Goal: Navigation & Orientation: Find specific page/section

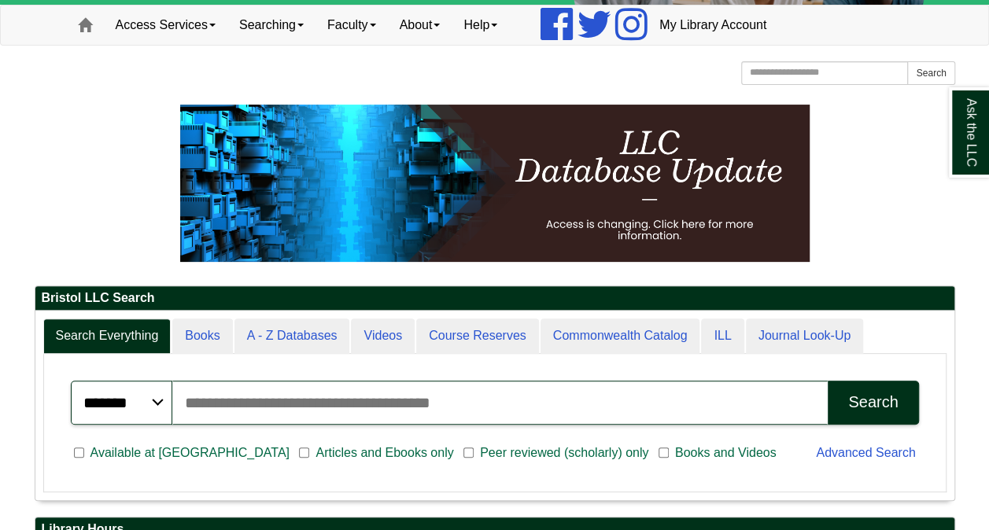
scroll to position [122, 0]
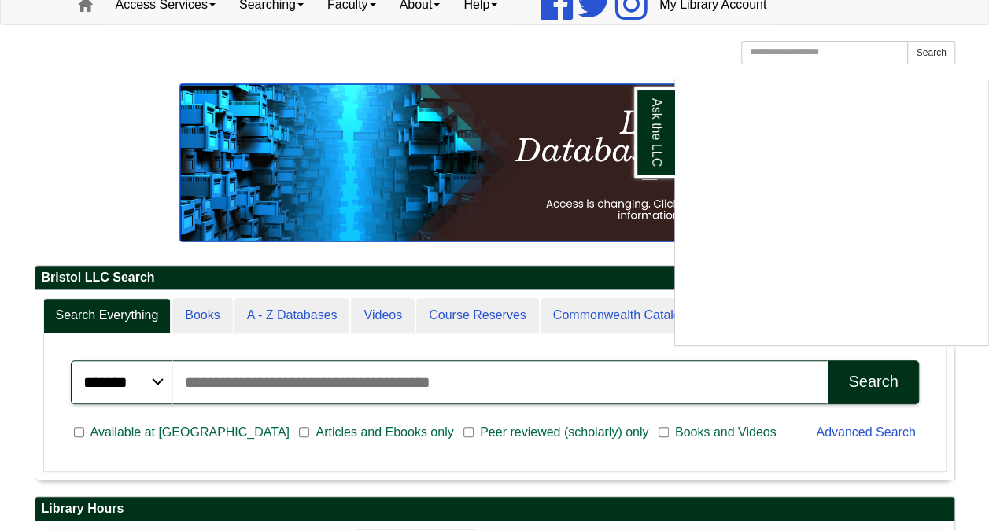
click at [591, 197] on img at bounding box center [494, 162] width 629 height 157
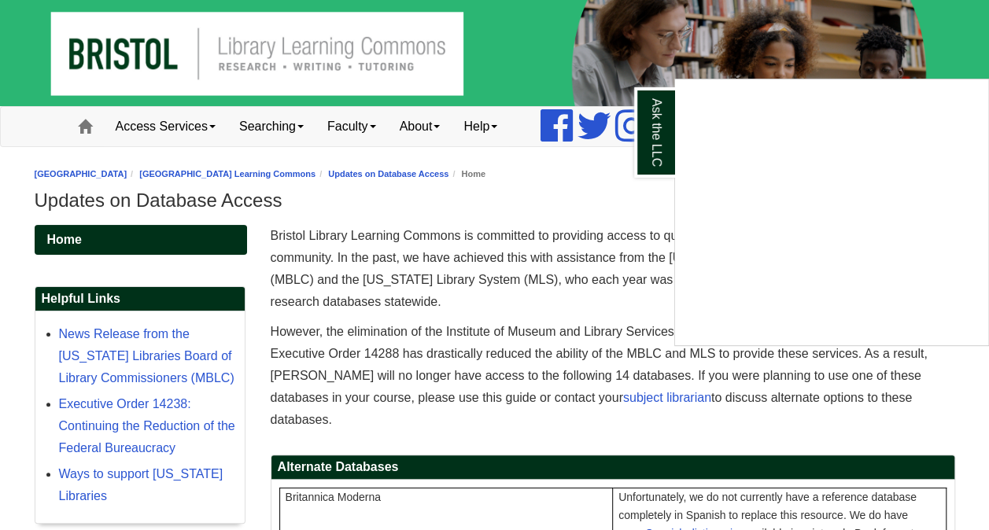
click at [565, 207] on div "Ask the LLC" at bounding box center [494, 265] width 989 height 530
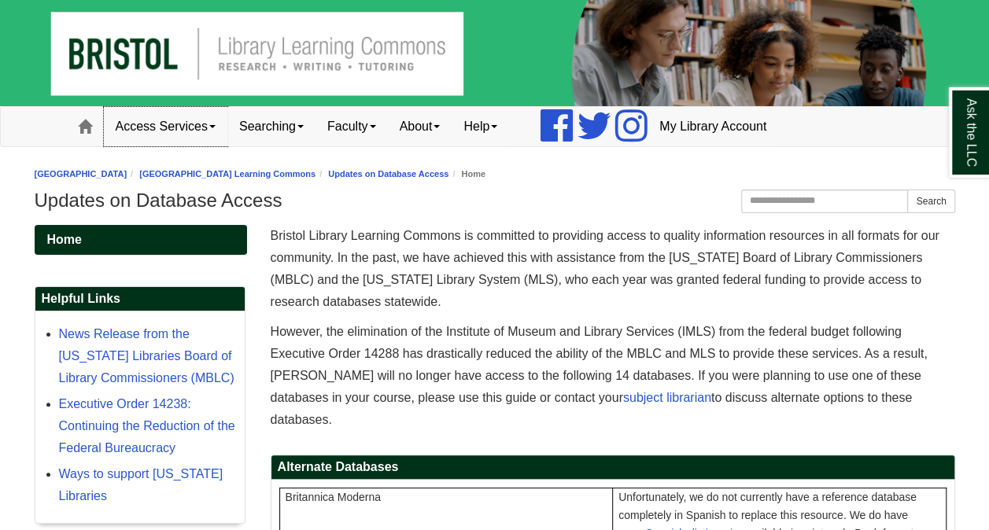
click at [142, 133] on link "Access Services" at bounding box center [165, 126] width 123 height 39
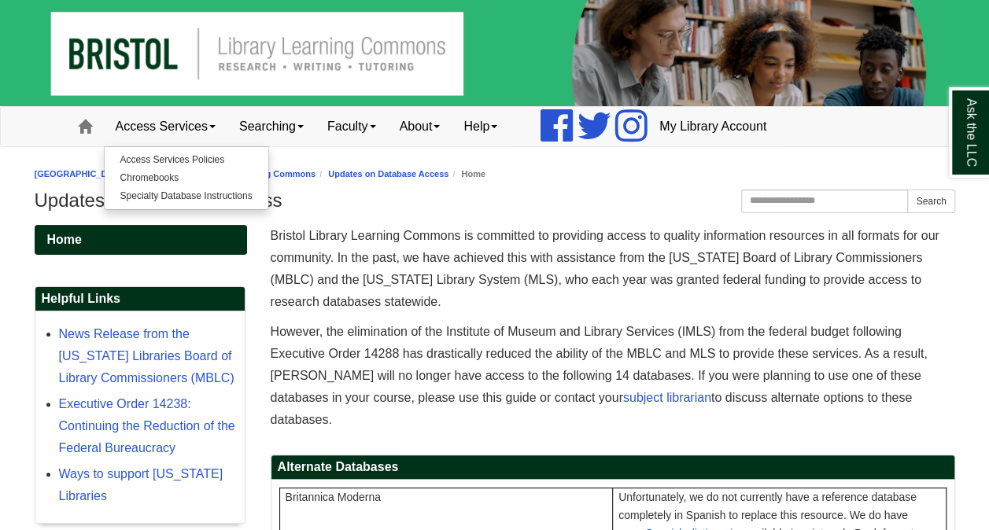
click at [26, 131] on nav "Toggle navigation Home Access Services Access Services Policies Chromebooks Spe…" at bounding box center [494, 126] width 989 height 41
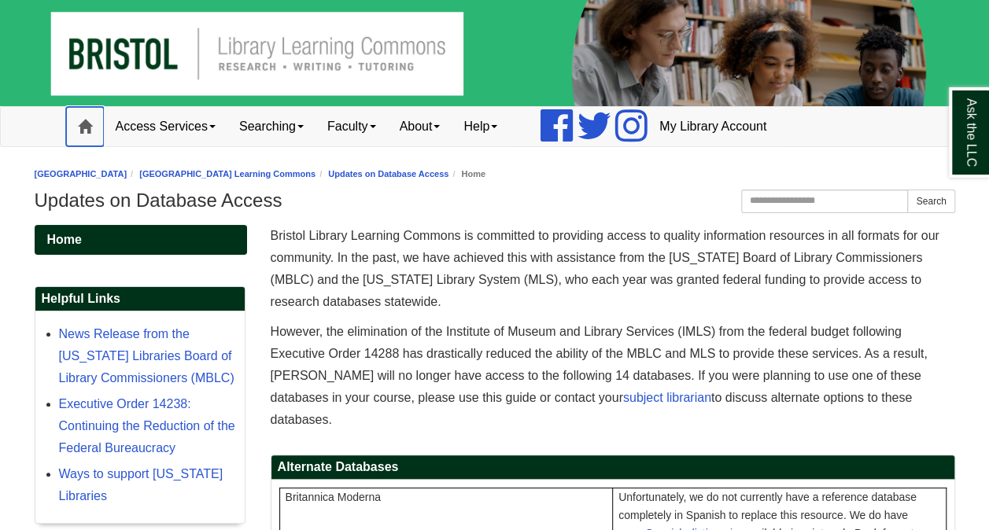
click at [86, 116] on link "Home" at bounding box center [85, 126] width 38 height 39
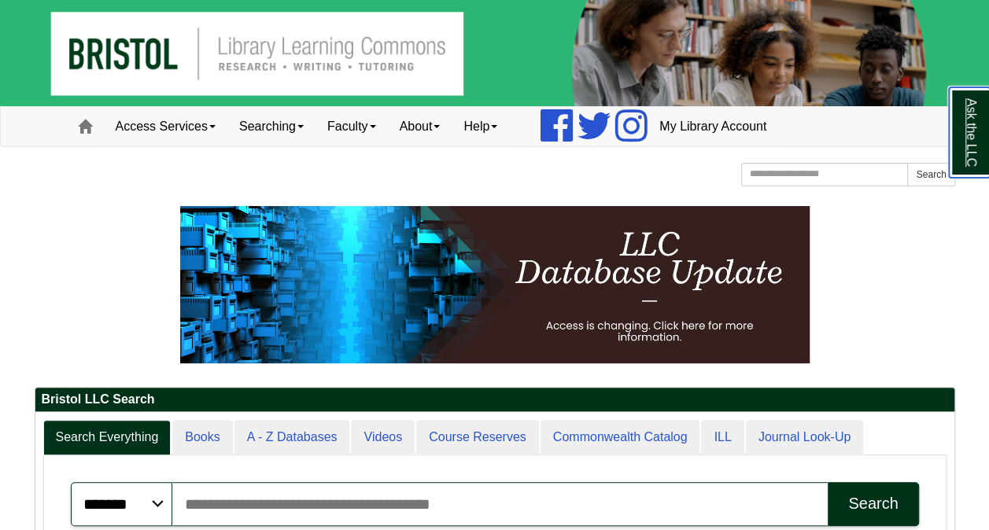
scroll to position [189, 919]
